Goal: Task Accomplishment & Management: Manage account settings

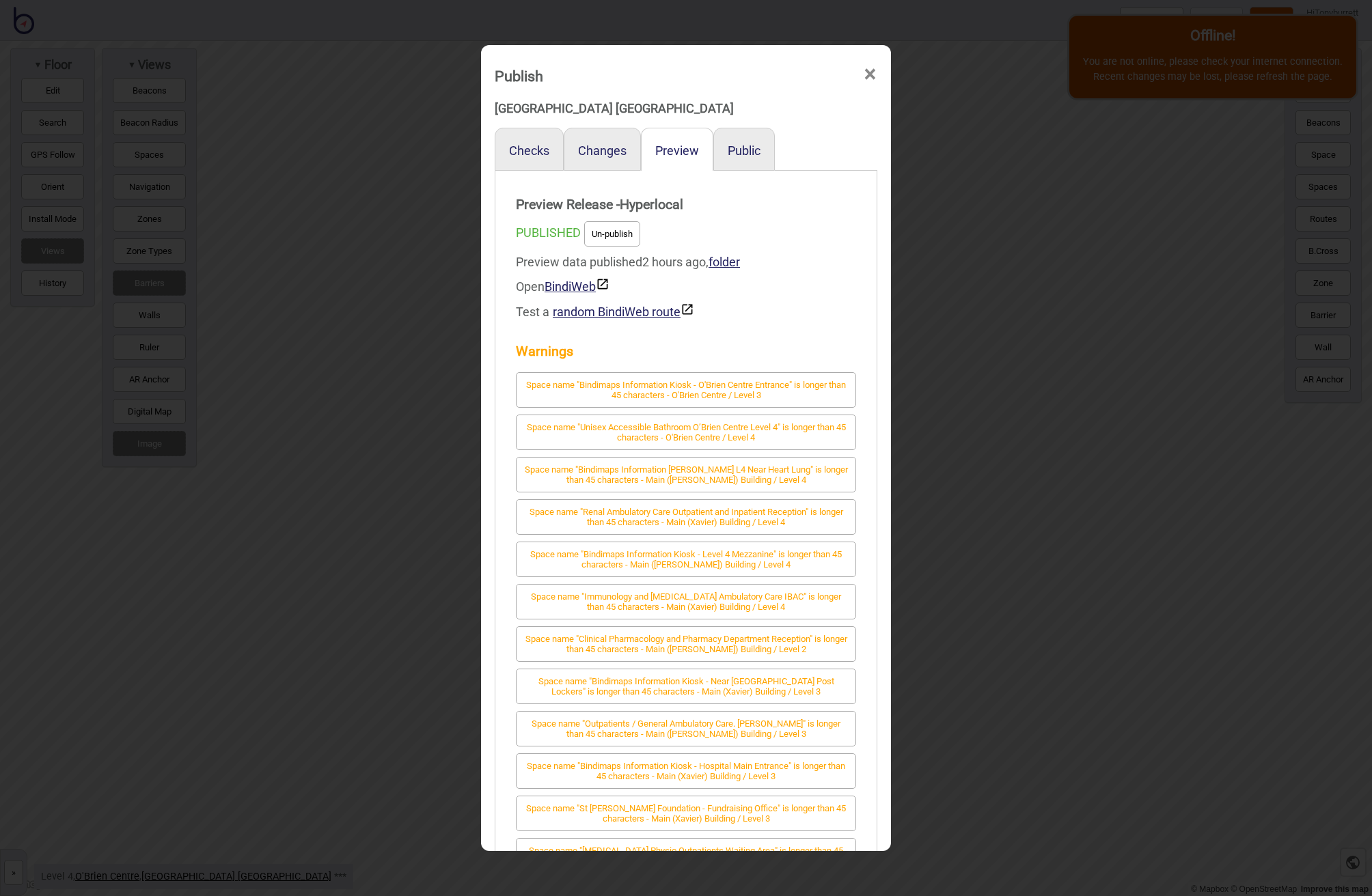
click at [866, 71] on span "×" at bounding box center [869, 75] width 14 height 45
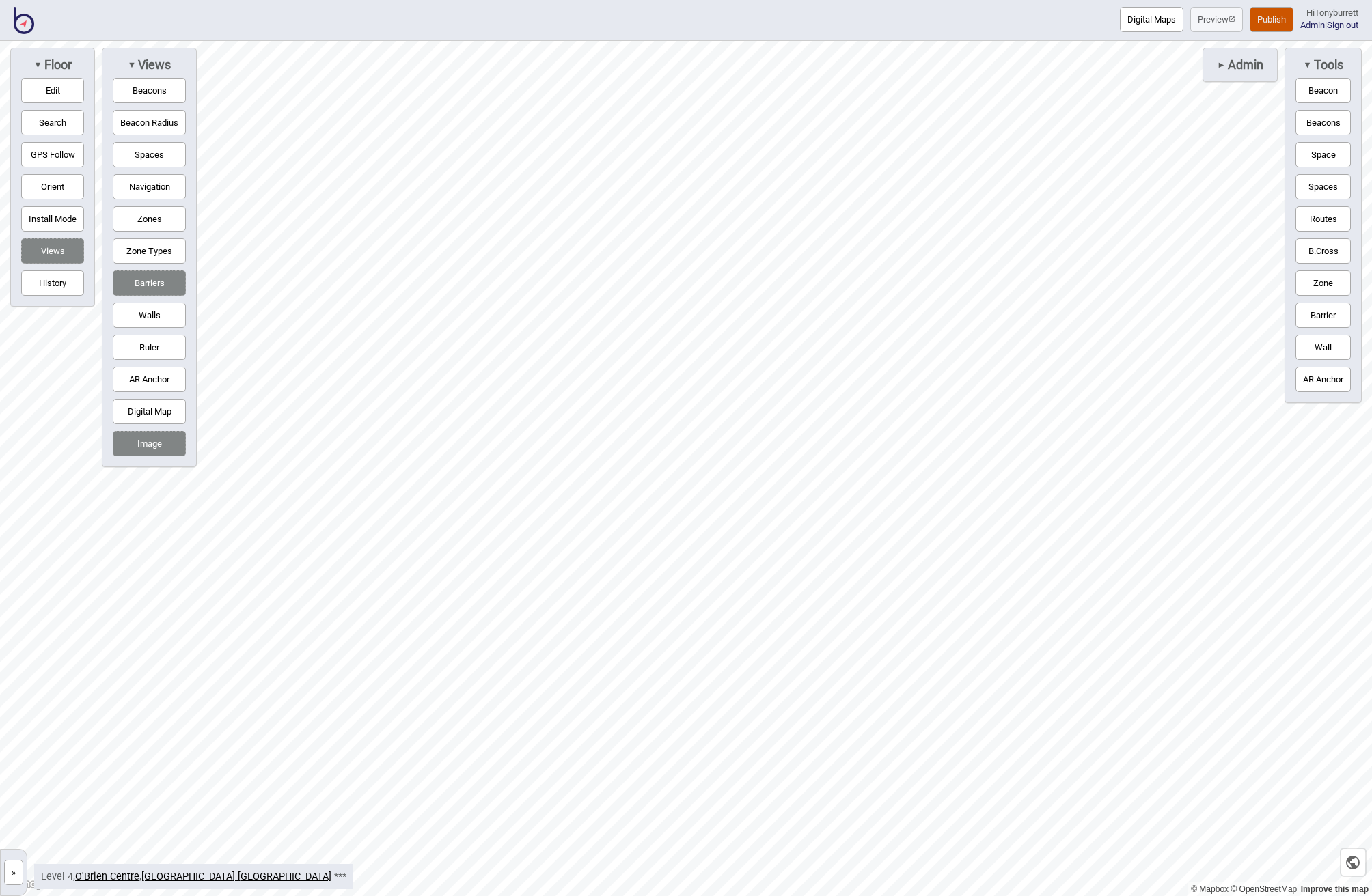
click at [21, 20] on img at bounding box center [24, 20] width 20 height 28
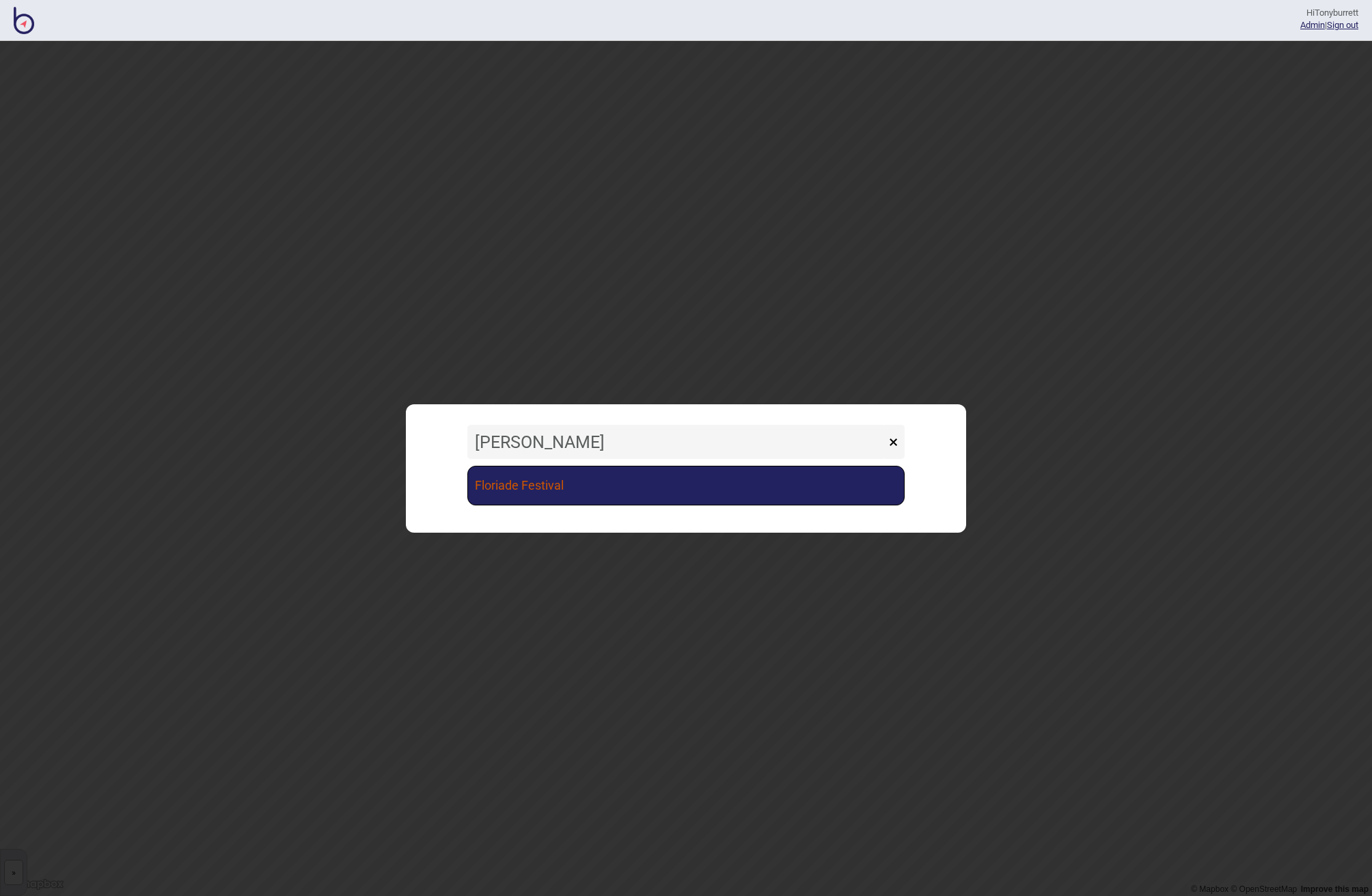
type input "[PERSON_NAME]"
click at [554, 494] on link "Floriade Festival" at bounding box center [685, 485] width 437 height 39
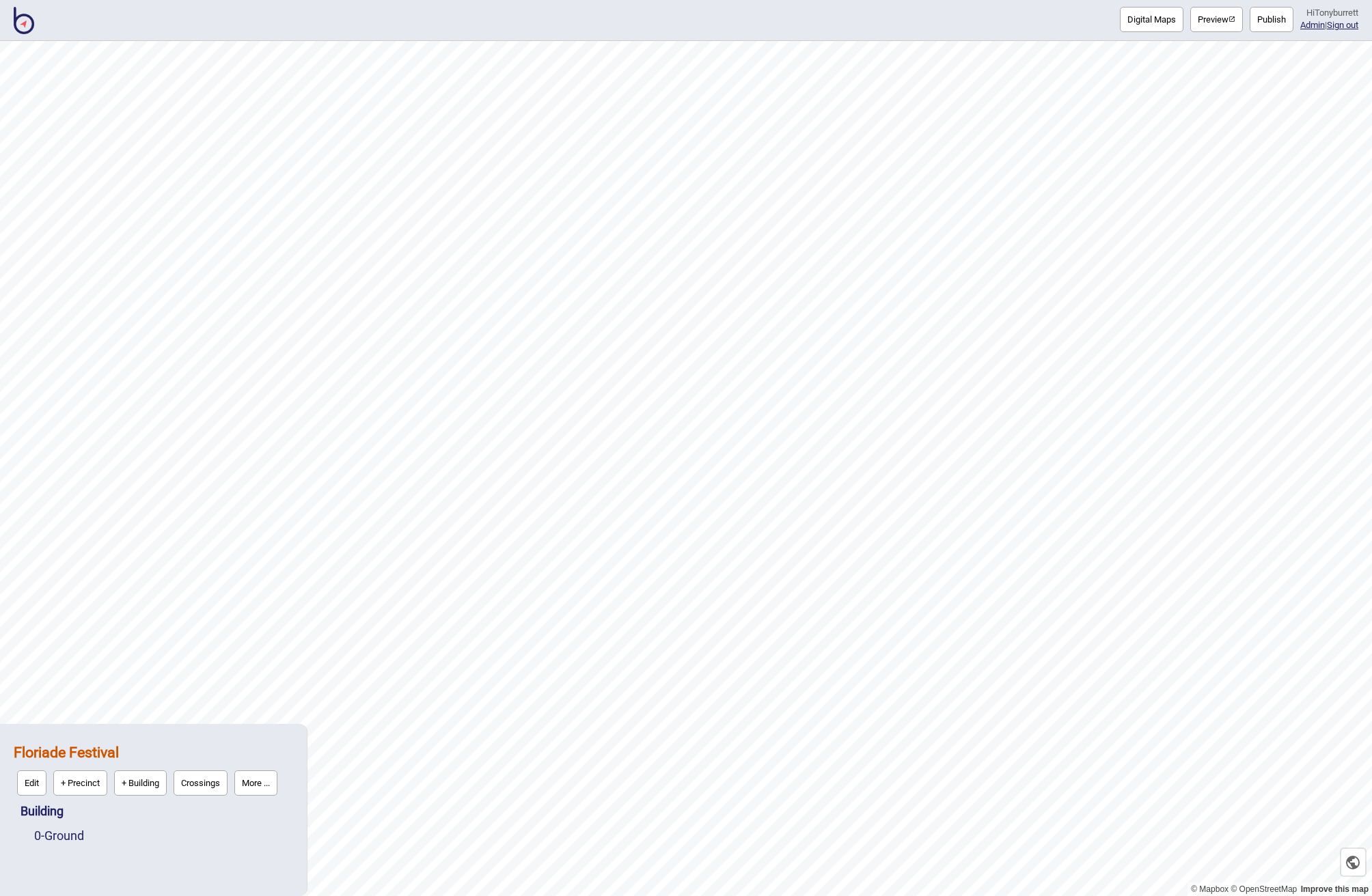
click at [277, 786] on button "More ..." at bounding box center [255, 783] width 43 height 25
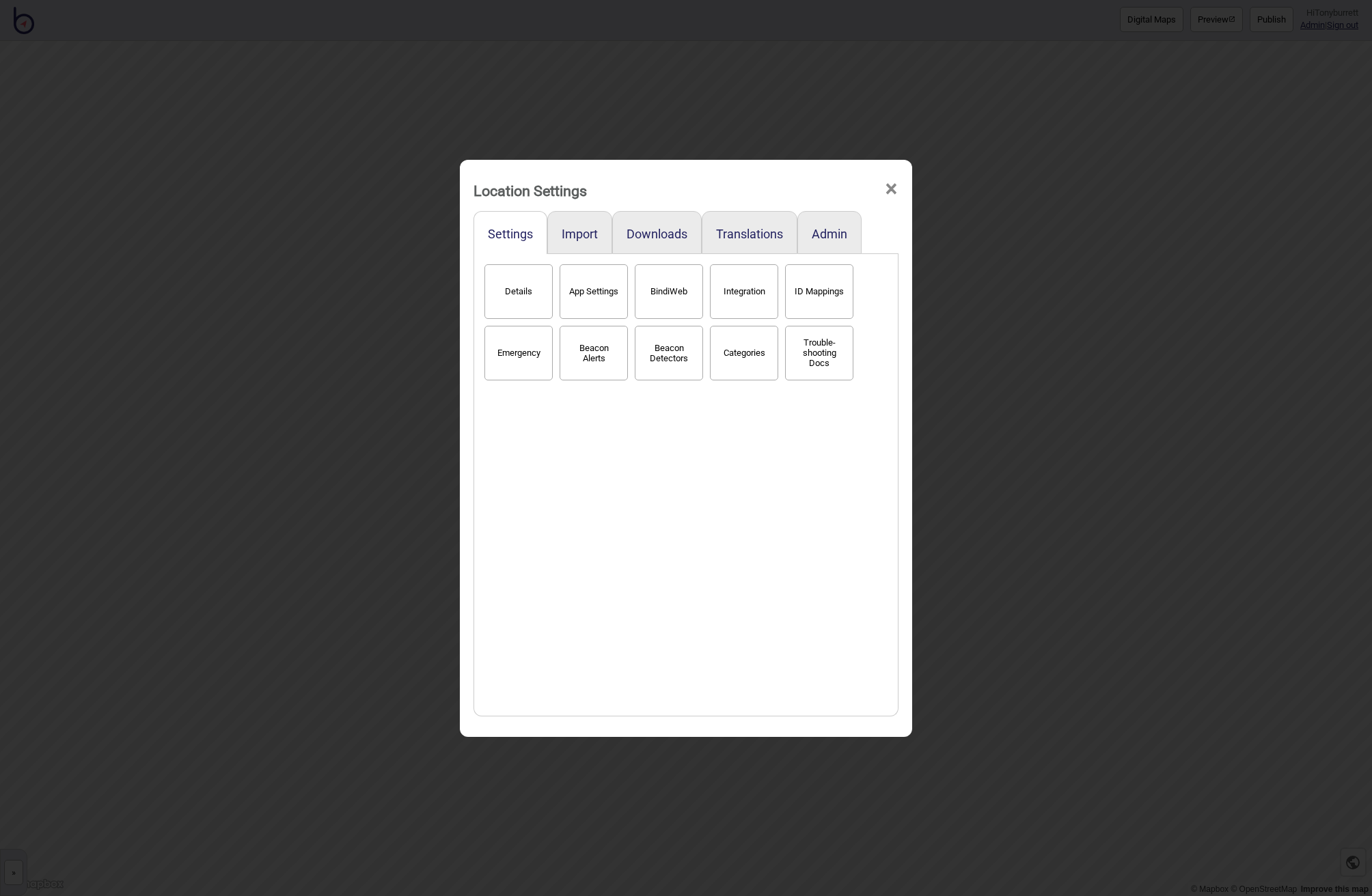
click at [746, 342] on button "Categories" at bounding box center [743, 353] width 68 height 55
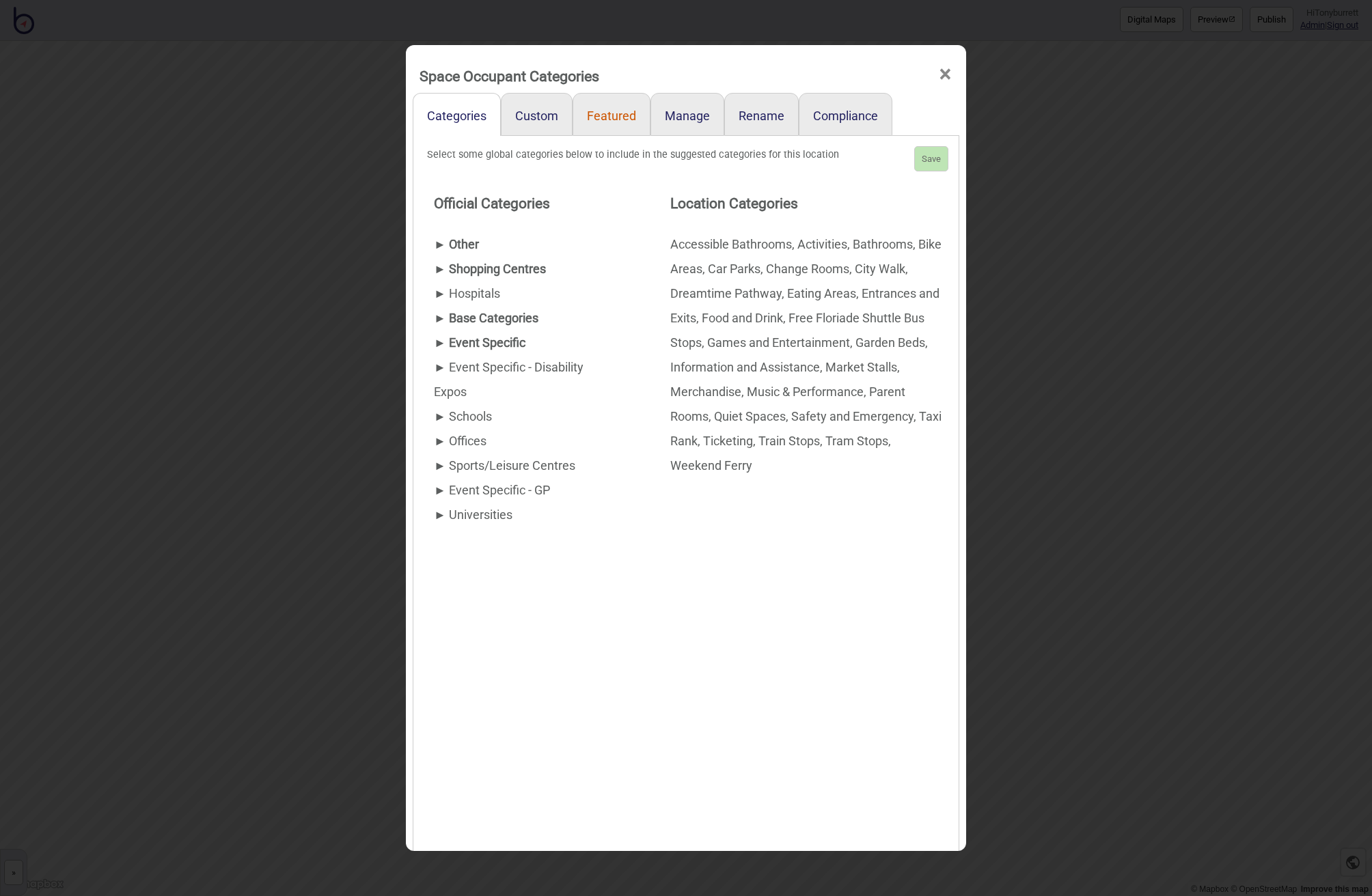
click at [624, 120] on link "Featured" at bounding box center [611, 114] width 78 height 43
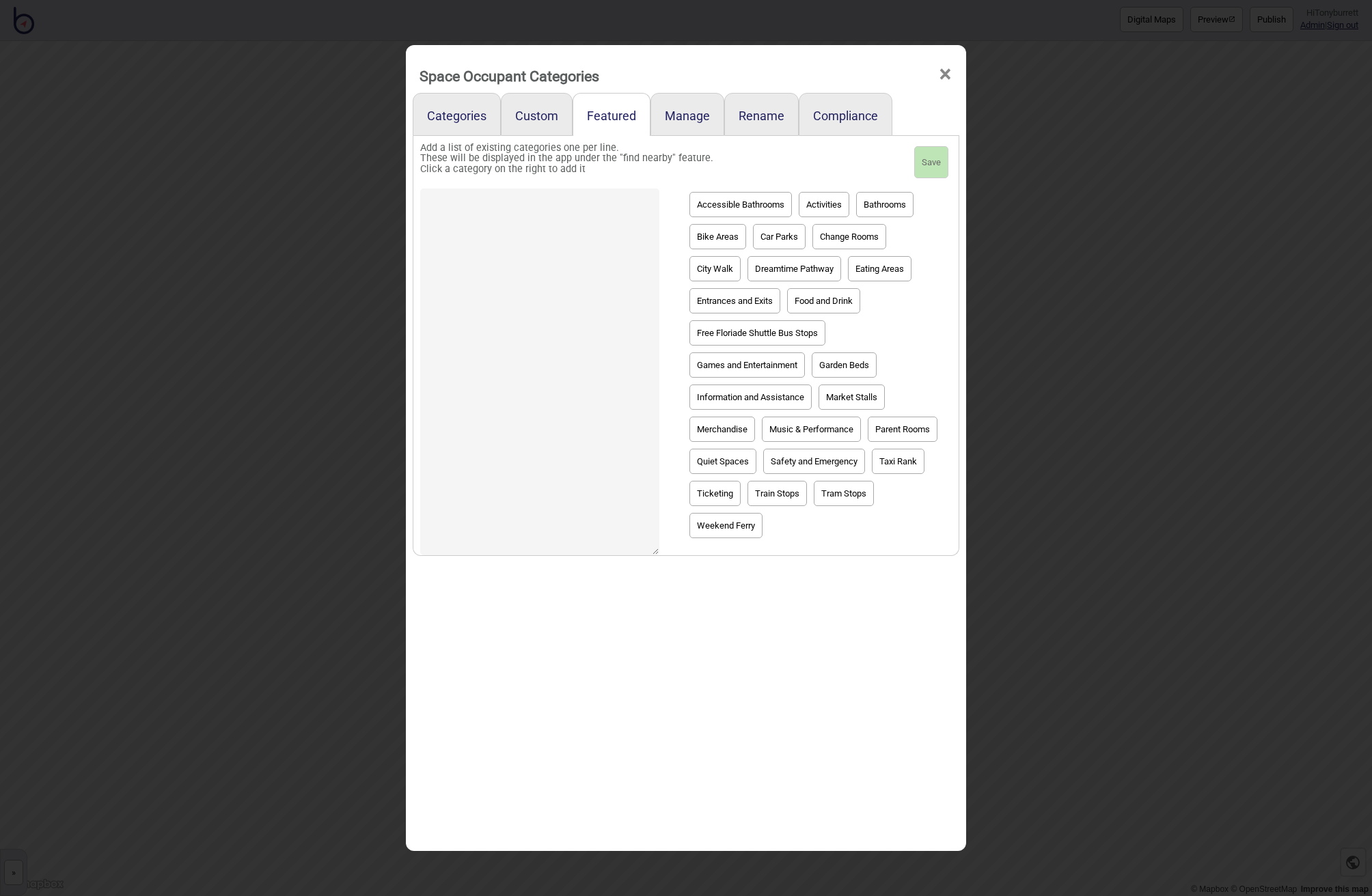
click at [942, 71] on span "×" at bounding box center [945, 75] width 14 height 45
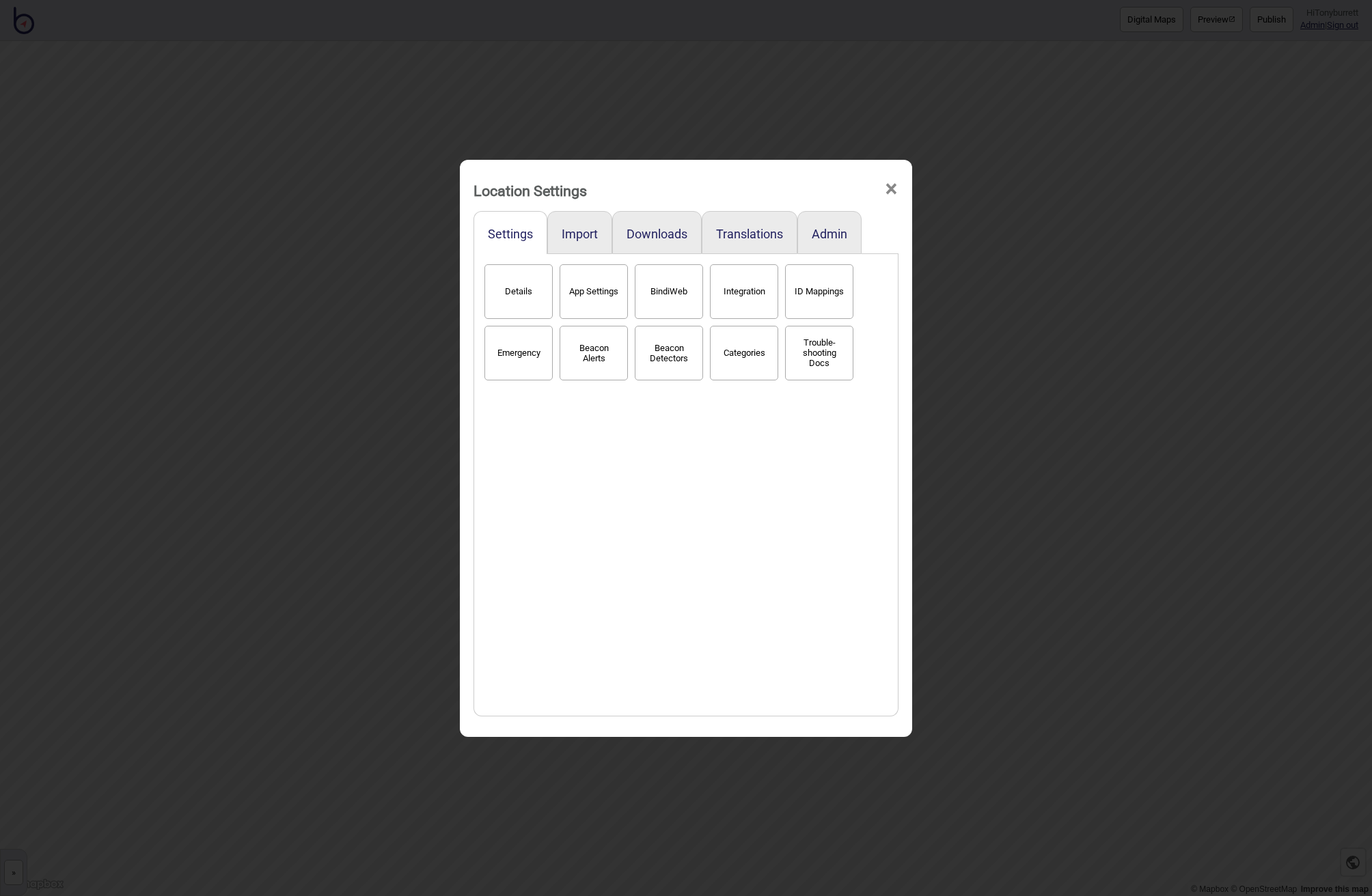
click at [888, 181] on span "×" at bounding box center [891, 190] width 14 height 45
